Goal: Task Accomplishment & Management: Manage account settings

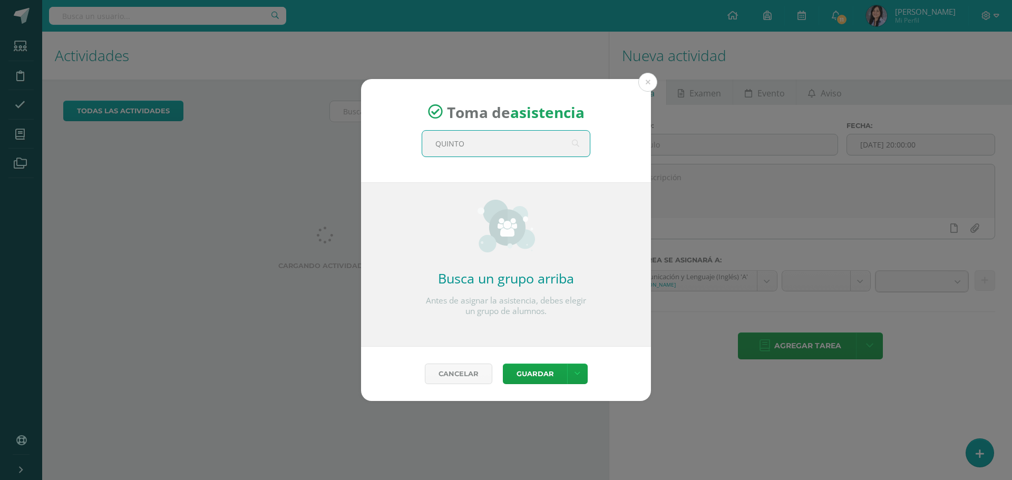
type input "QUINTO D"
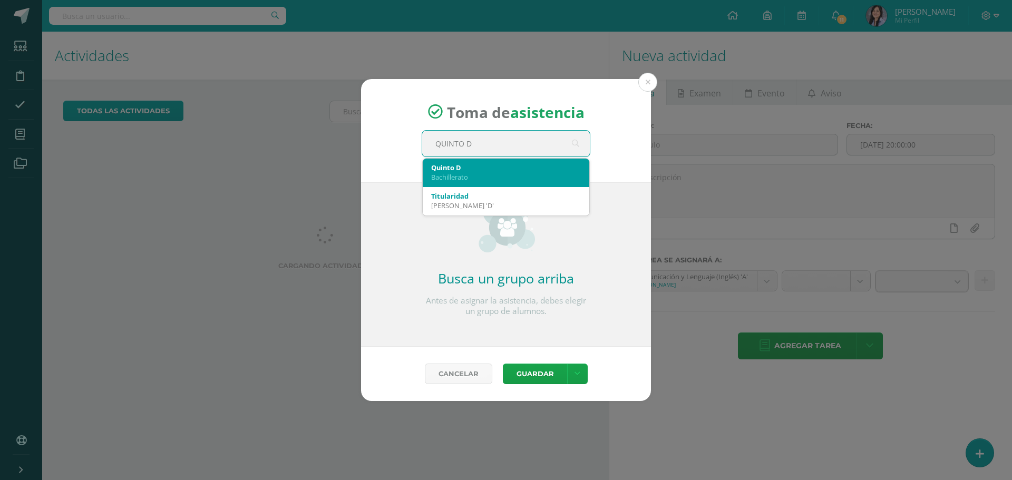
click at [447, 168] on div "Quinto D" at bounding box center [506, 167] width 150 height 9
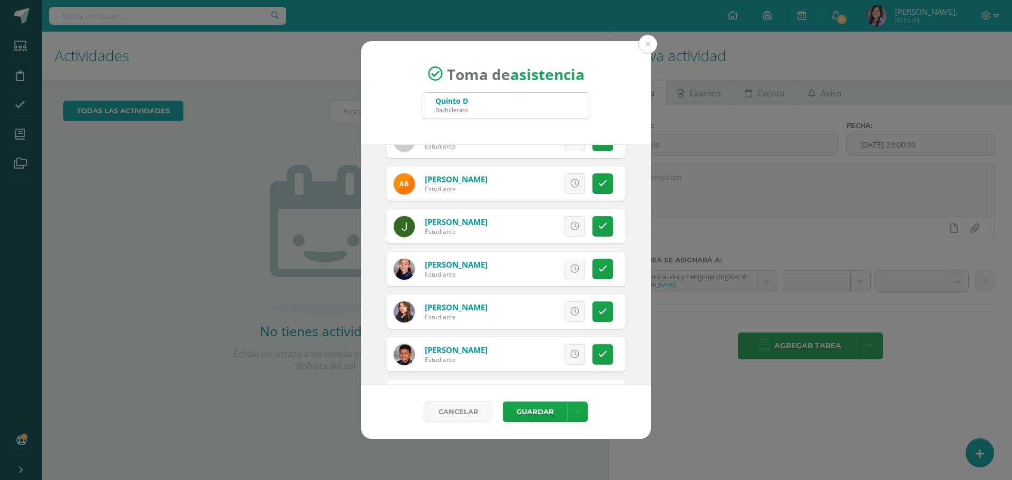
scroll to position [158, 0]
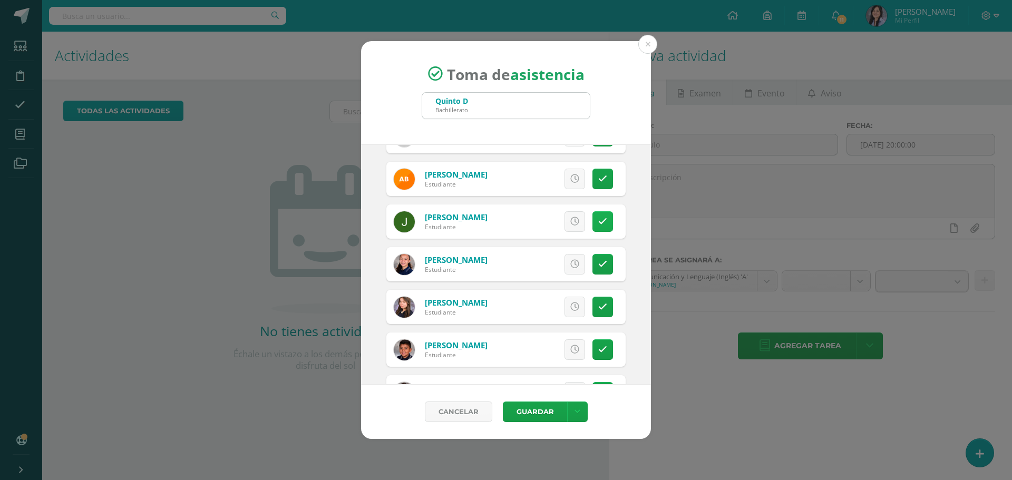
click at [593, 220] on link at bounding box center [603, 221] width 21 height 21
click at [601, 301] on link at bounding box center [603, 307] width 21 height 21
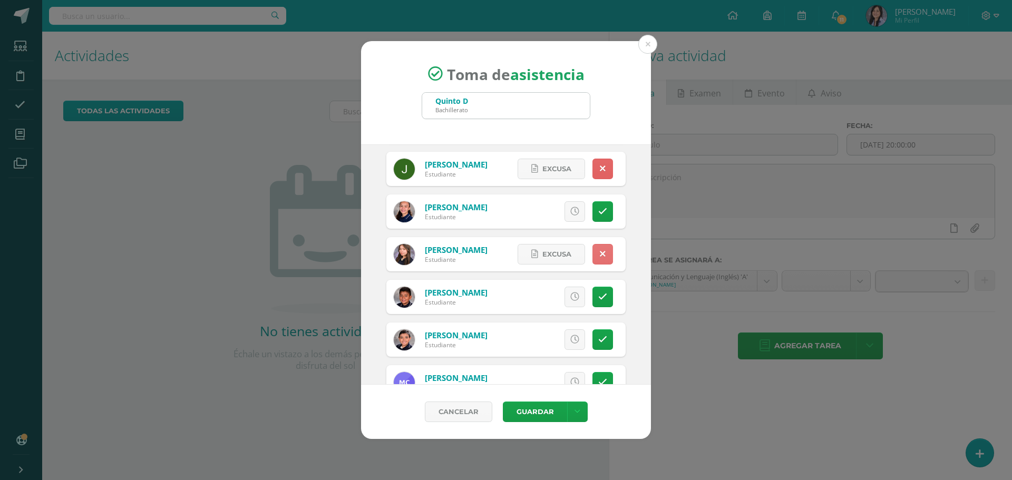
scroll to position [264, 0]
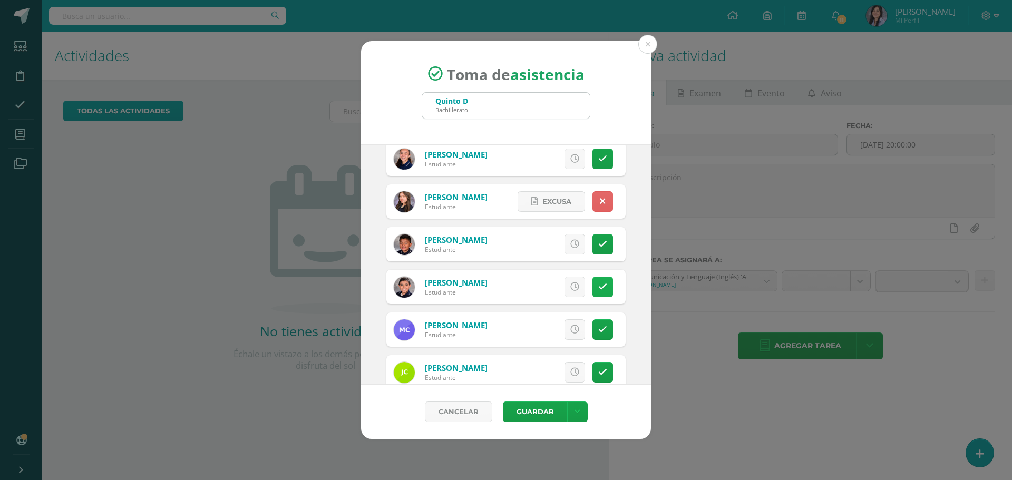
click at [593, 295] on link at bounding box center [603, 287] width 21 height 21
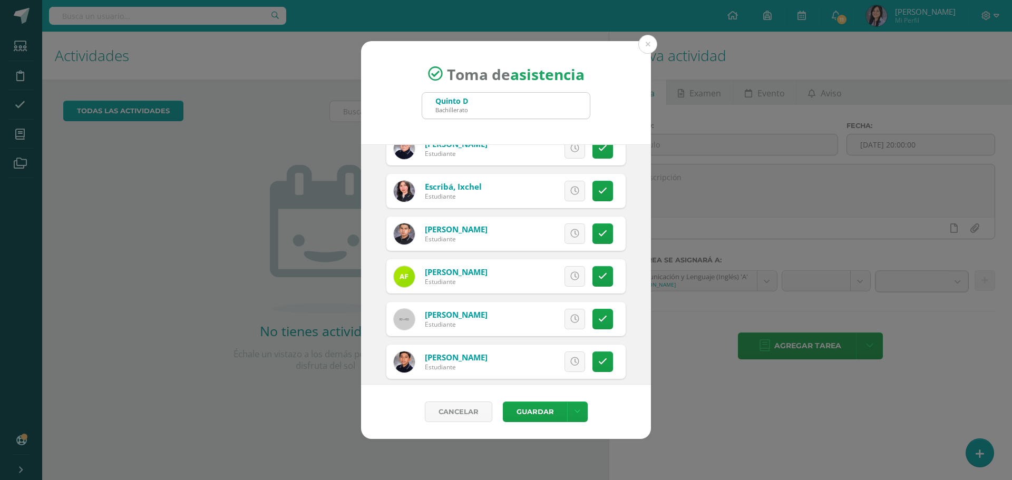
scroll to position [633, 0]
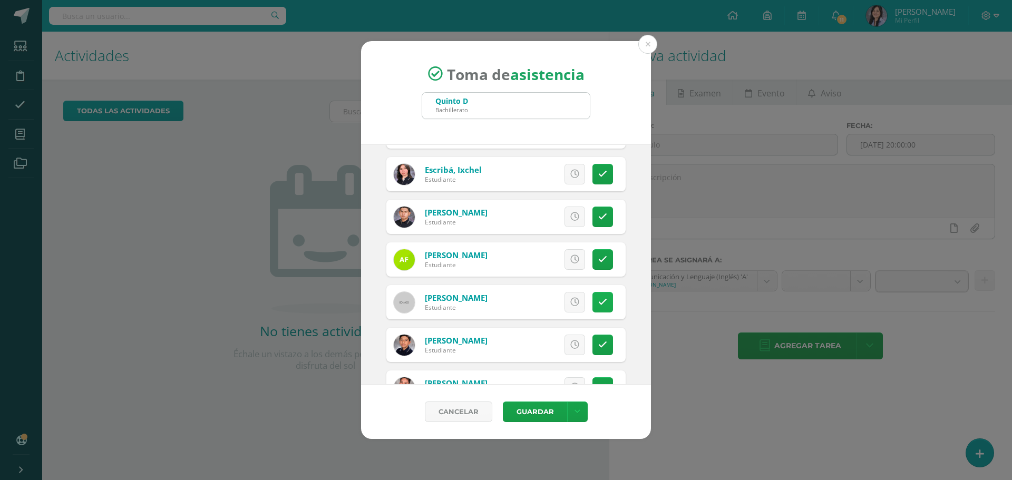
click at [601, 302] on link at bounding box center [603, 302] width 21 height 21
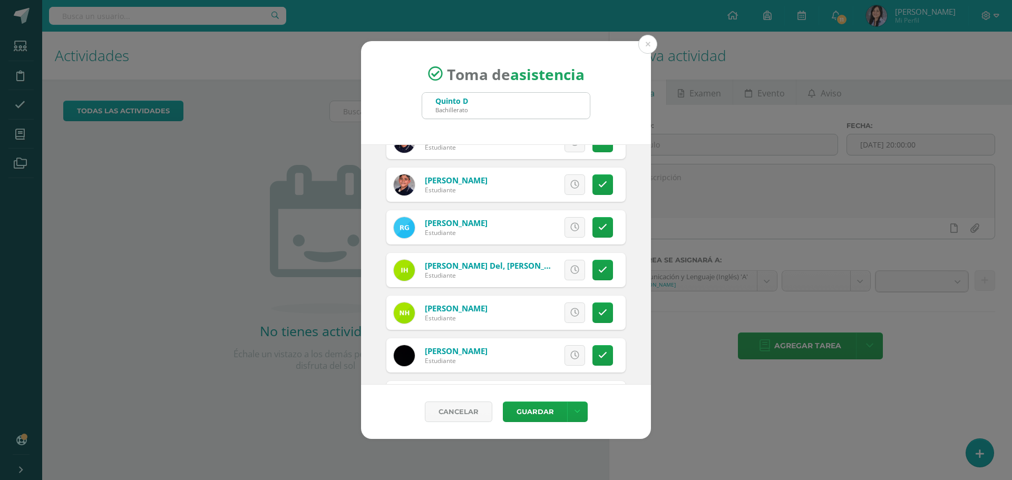
scroll to position [896, 0]
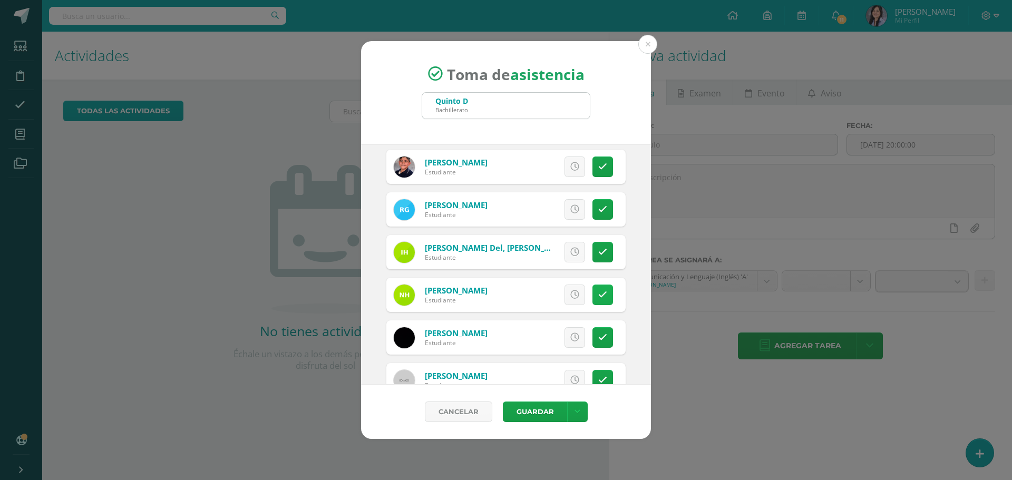
click at [603, 297] on link at bounding box center [603, 295] width 21 height 21
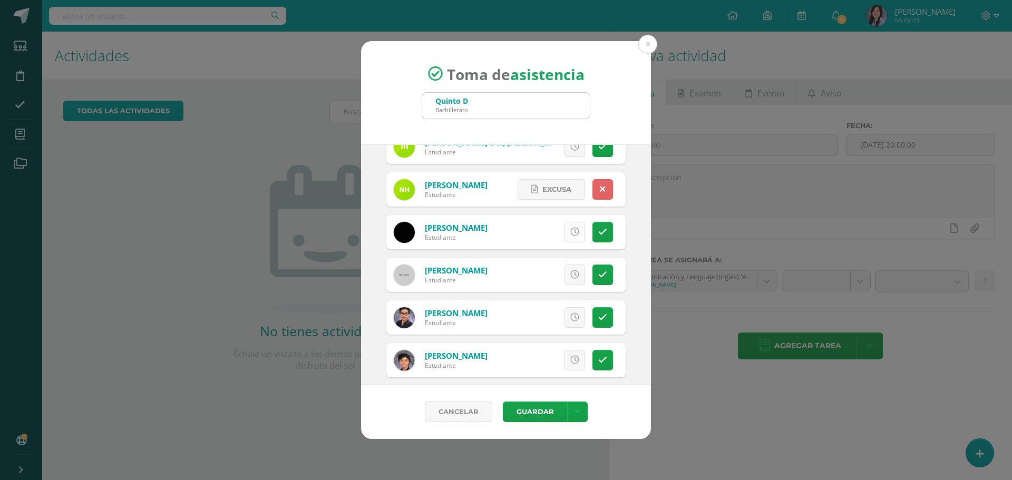
click at [572, 228] on link at bounding box center [575, 232] width 21 height 21
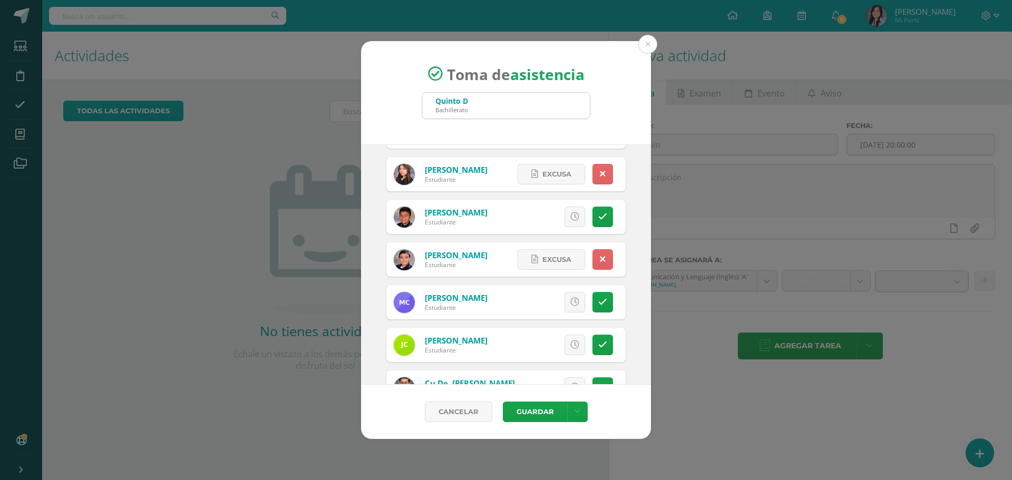
scroll to position [316, 0]
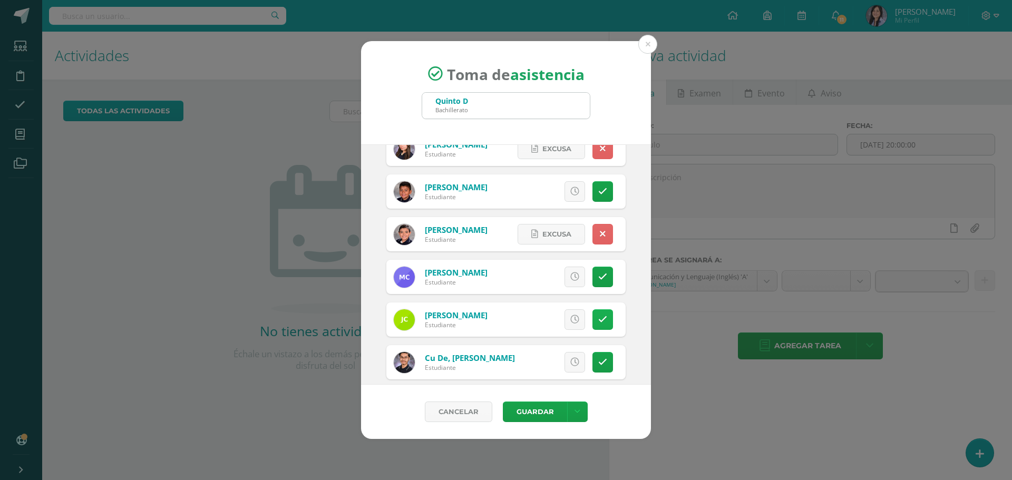
click at [593, 320] on link at bounding box center [603, 320] width 21 height 21
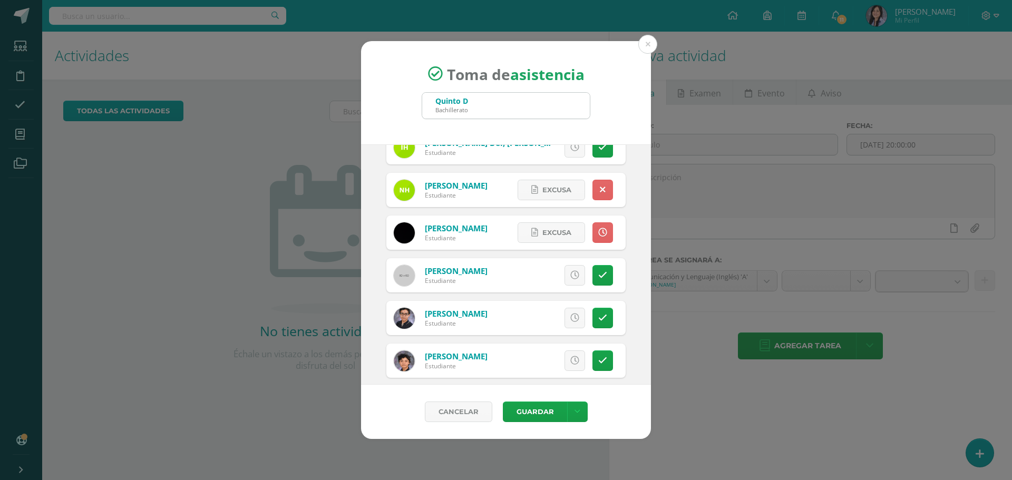
scroll to position [1002, 0]
click at [597, 267] on link at bounding box center [603, 275] width 21 height 21
click at [599, 317] on icon at bounding box center [603, 317] width 9 height 9
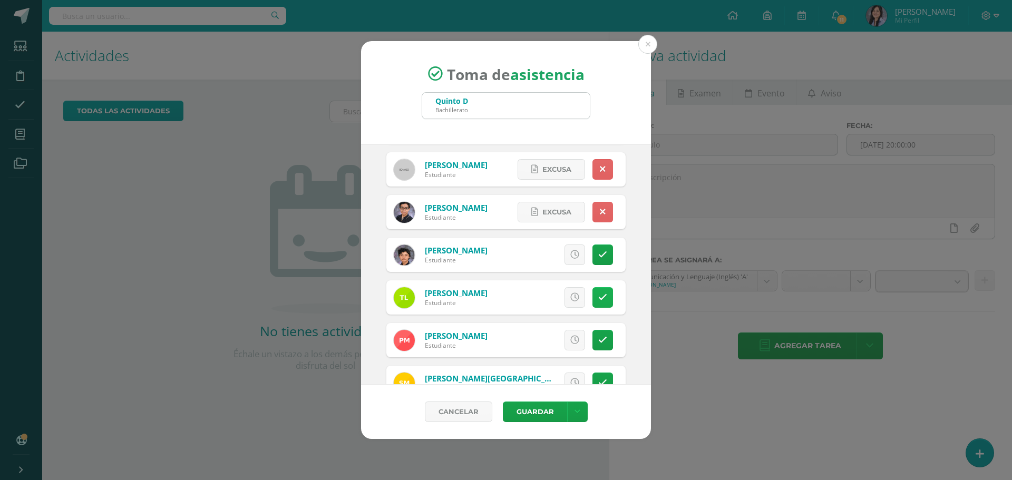
scroll to position [1160, 0]
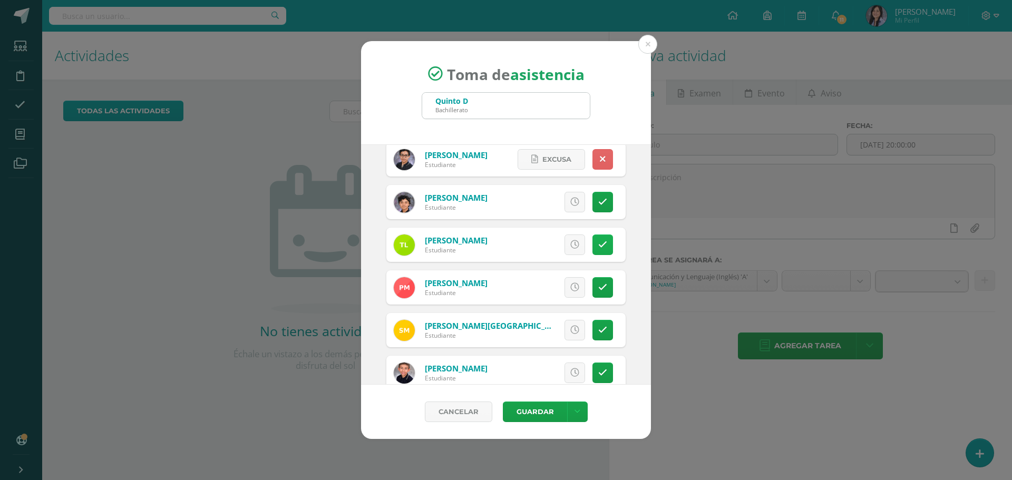
click at [596, 238] on link at bounding box center [603, 245] width 21 height 21
click at [599, 288] on icon at bounding box center [603, 287] width 9 height 9
click at [571, 327] on icon at bounding box center [575, 330] width 9 height 9
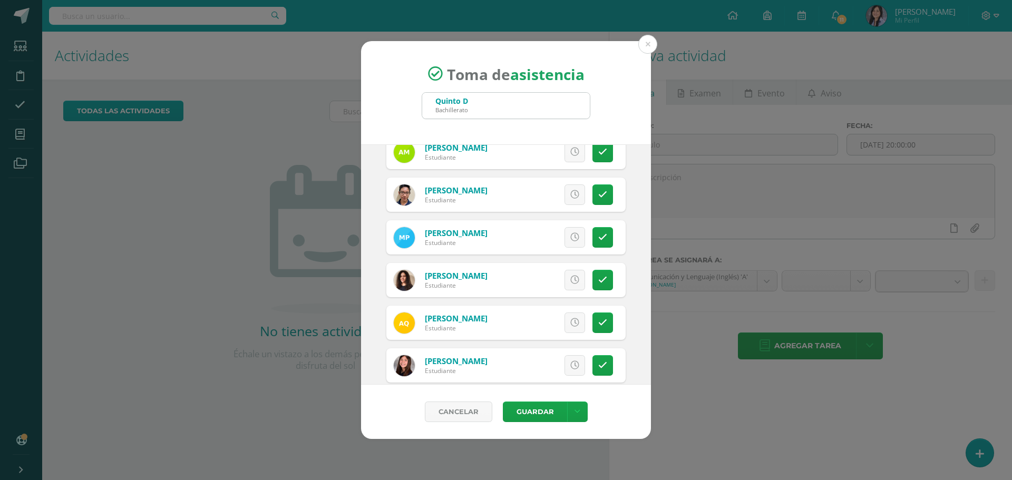
scroll to position [1476, 0]
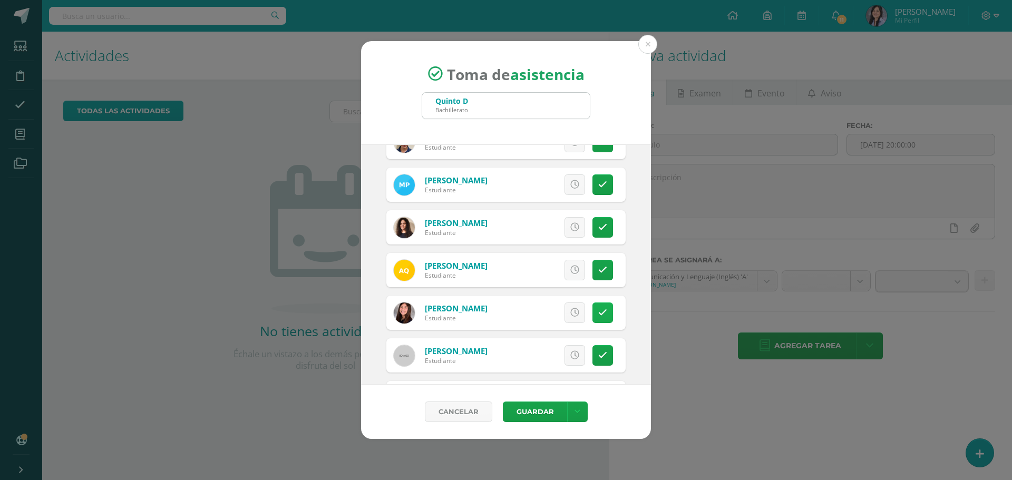
click at [601, 317] on link at bounding box center [603, 313] width 21 height 21
click at [571, 267] on icon at bounding box center [575, 270] width 9 height 9
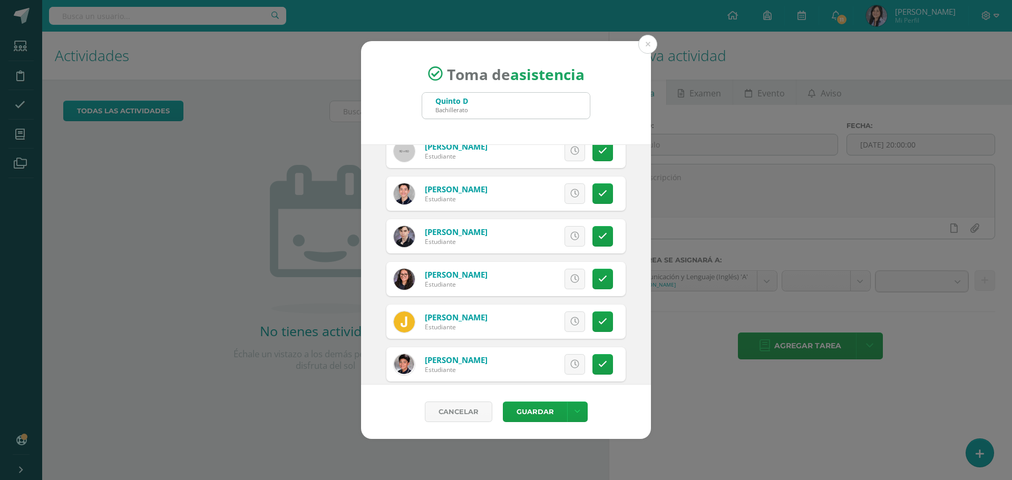
scroll to position [1781, 0]
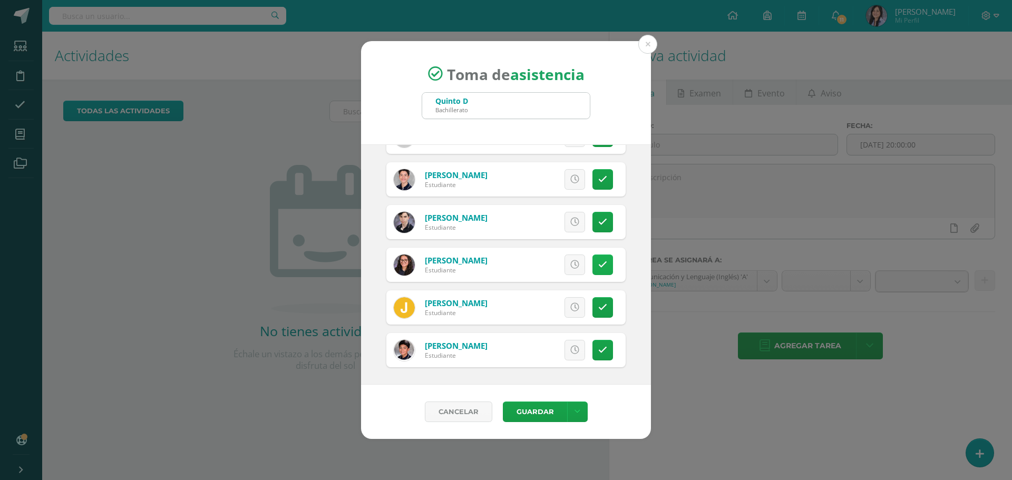
click at [601, 268] on link at bounding box center [603, 265] width 21 height 21
click at [547, 264] on span "Excusa" at bounding box center [557, 265] width 29 height 20
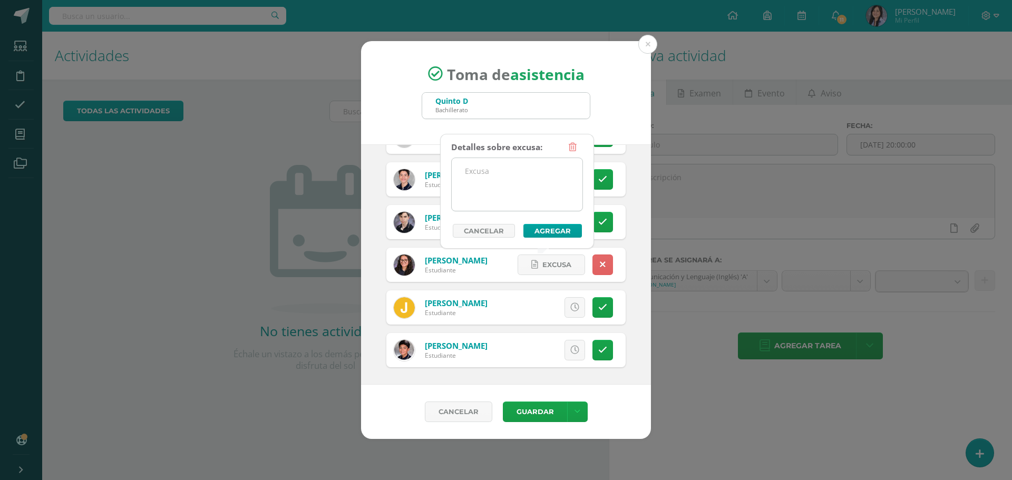
click at [477, 171] on textarea at bounding box center [517, 184] width 131 height 53
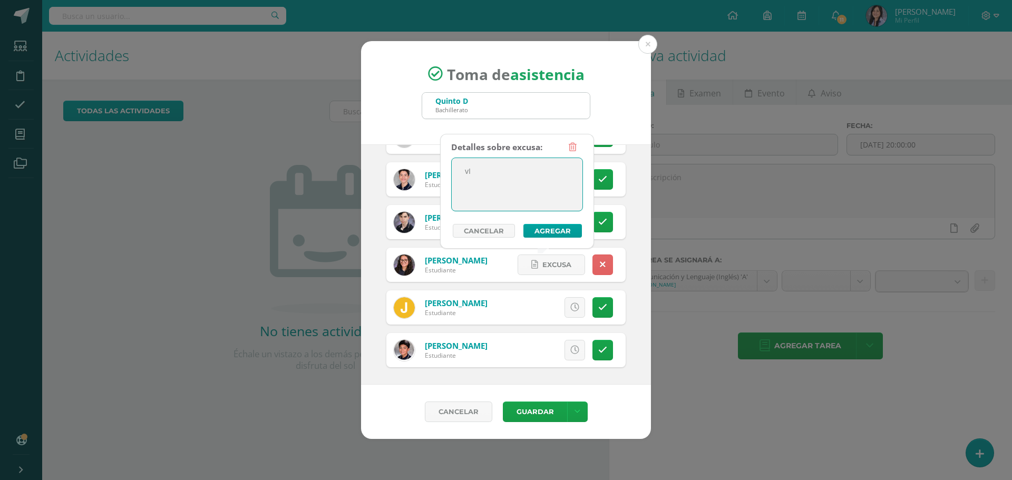
type textarea "v"
type textarea "Viaje familiar."
click at [550, 234] on button "Agregar" at bounding box center [553, 231] width 59 height 14
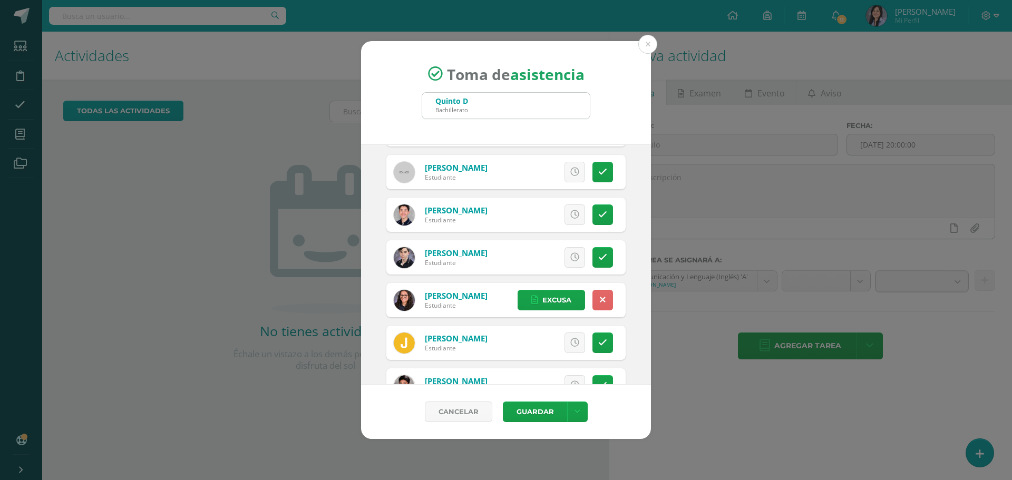
scroll to position [1728, 0]
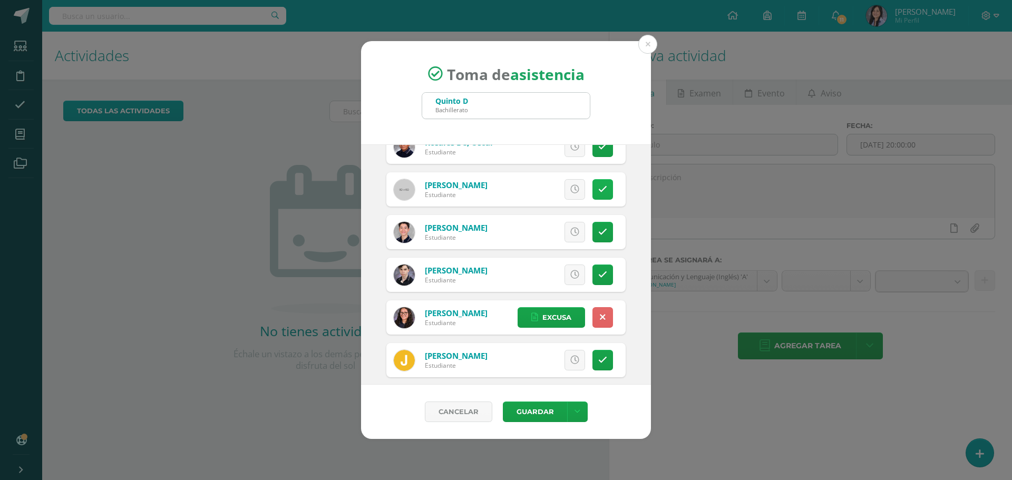
click at [599, 192] on icon at bounding box center [603, 189] width 9 height 9
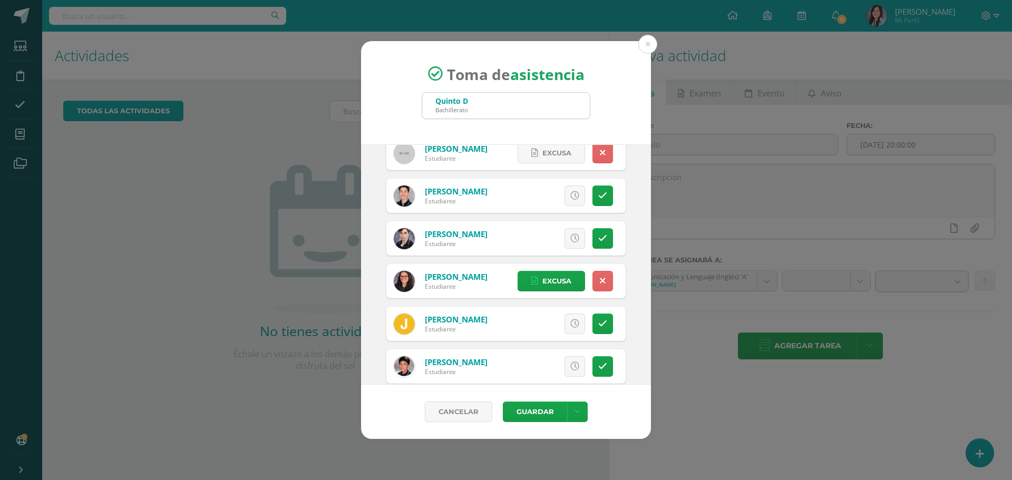
scroll to position [1781, 0]
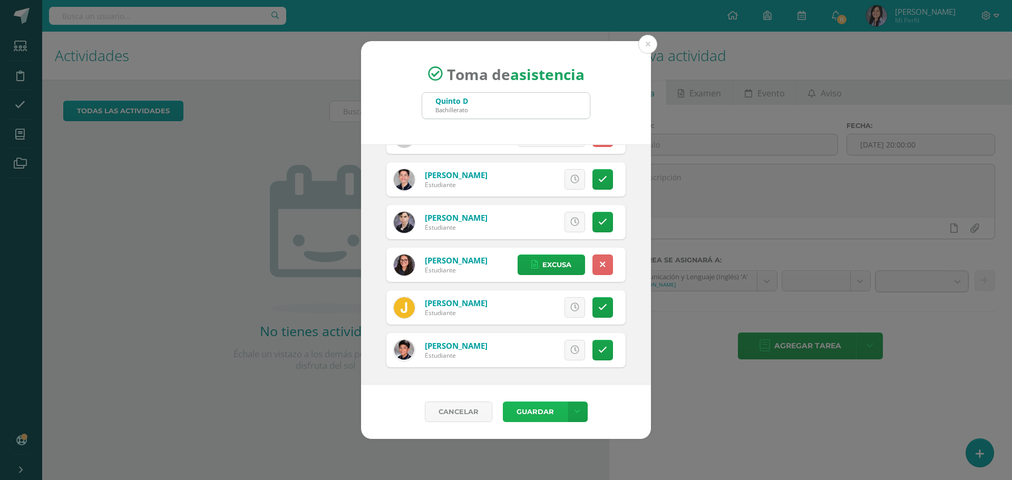
click at [536, 408] on button "Guardar" at bounding box center [535, 412] width 64 height 21
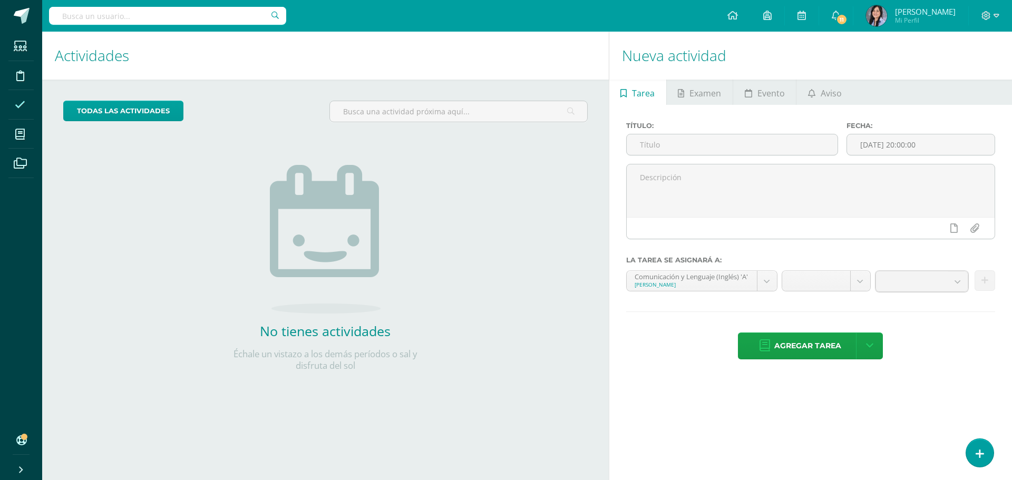
click at [18, 101] on icon at bounding box center [20, 105] width 11 height 11
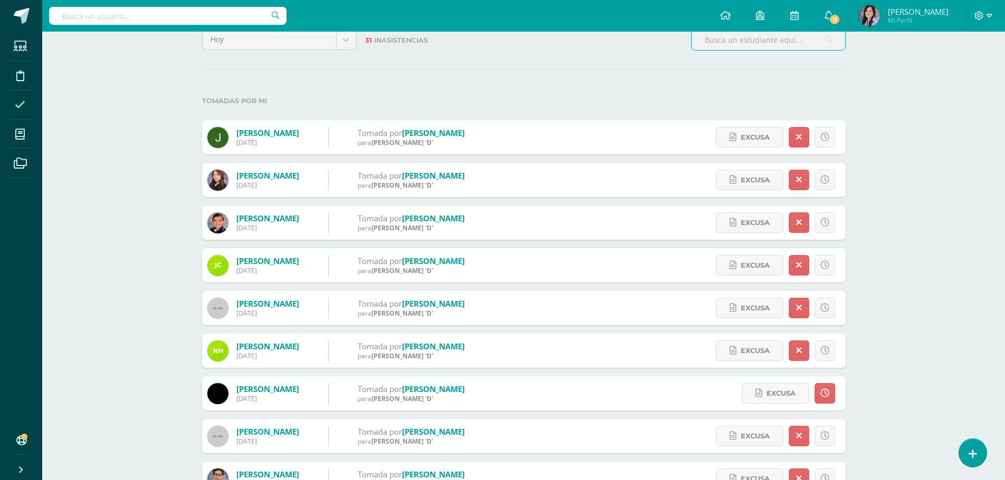
scroll to position [53, 0]
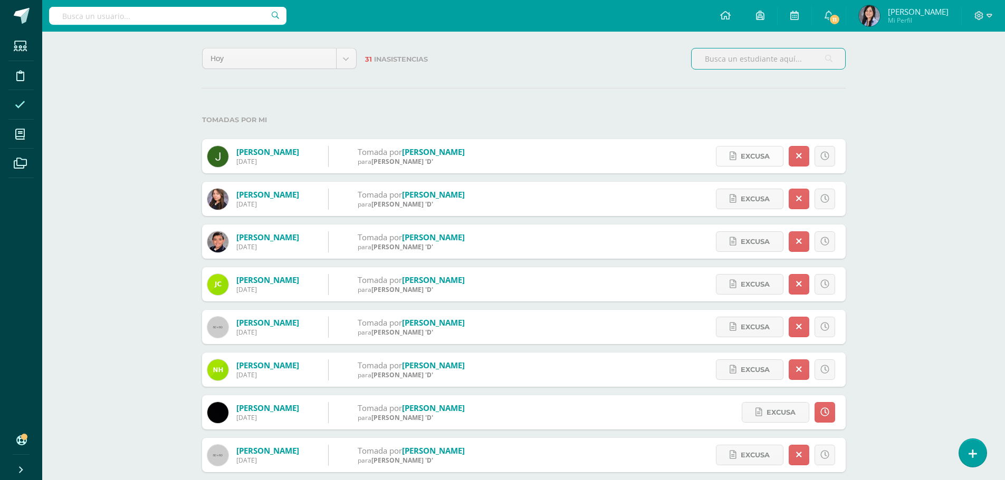
click at [745, 161] on span "Excusa" at bounding box center [754, 157] width 29 height 20
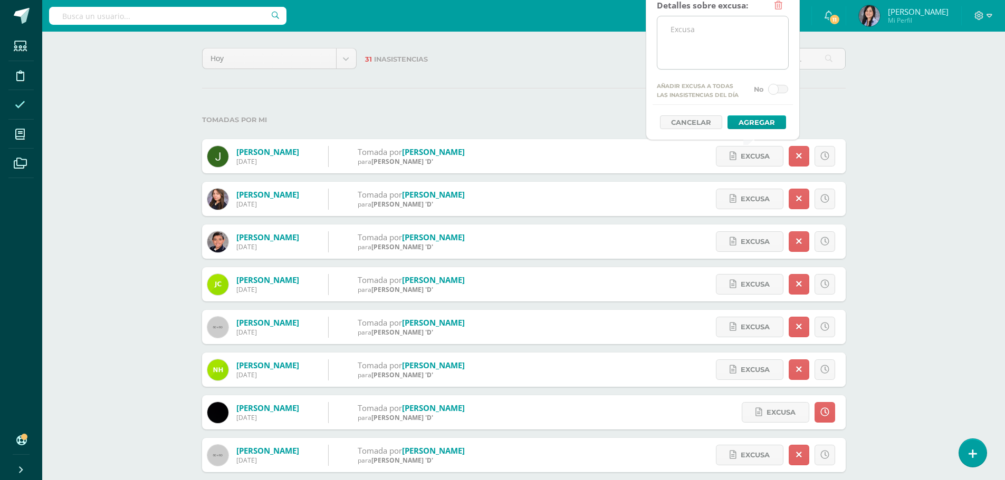
click at [692, 42] on textarea at bounding box center [722, 42] width 131 height 53
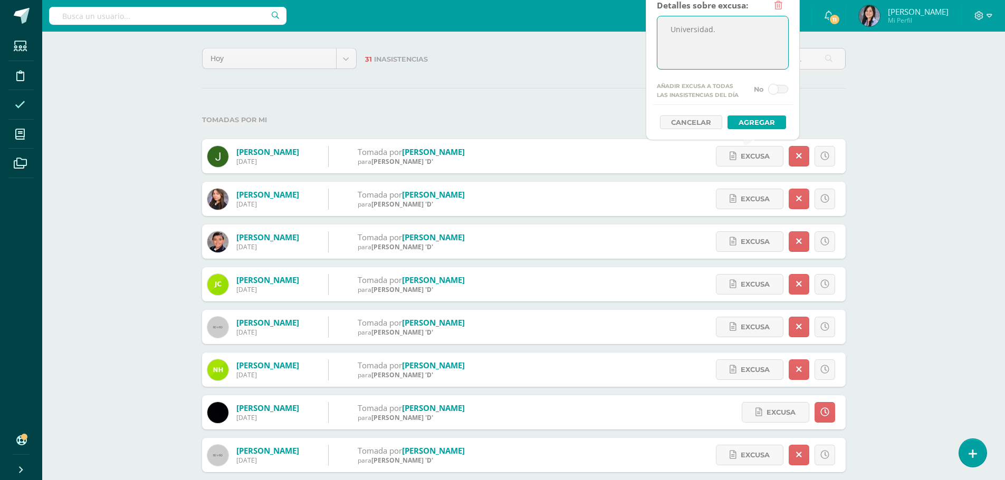
type textarea "Universidad."
click at [743, 118] on button "Agregar" at bounding box center [756, 122] width 59 height 14
click at [749, 120] on button "Agregar" at bounding box center [756, 122] width 59 height 14
